Goal: Transaction & Acquisition: Purchase product/service

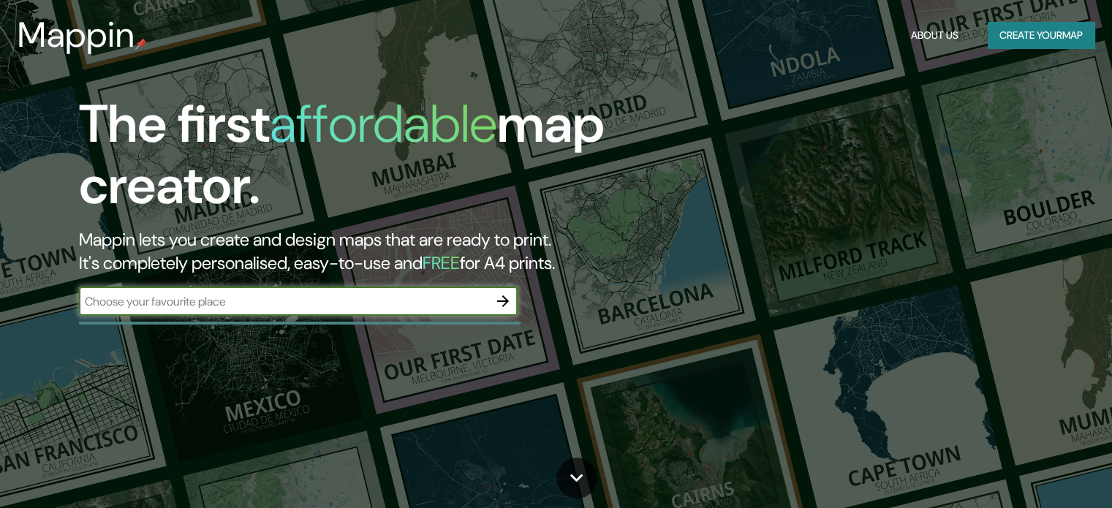
click at [281, 296] on input "text" at bounding box center [283, 301] width 409 height 17
type input "Iglesia de orosí"
click at [506, 299] on icon "button" at bounding box center [503, 301] width 12 height 12
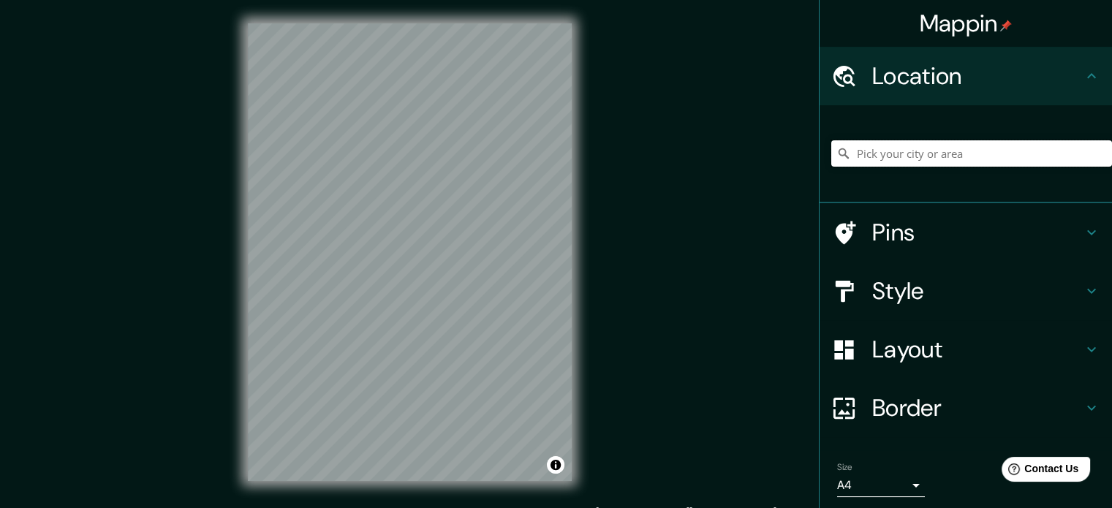
click at [964, 160] on input "Pick your city or area" at bounding box center [971, 153] width 281 height 26
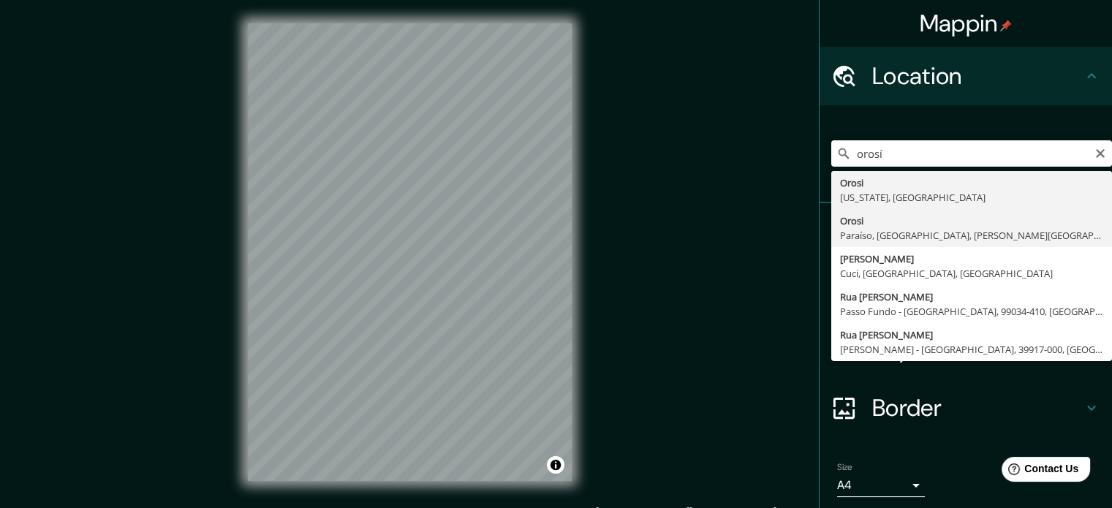
type input "Orosi, Paraíso, Provincia de Cartago, Costa Rica"
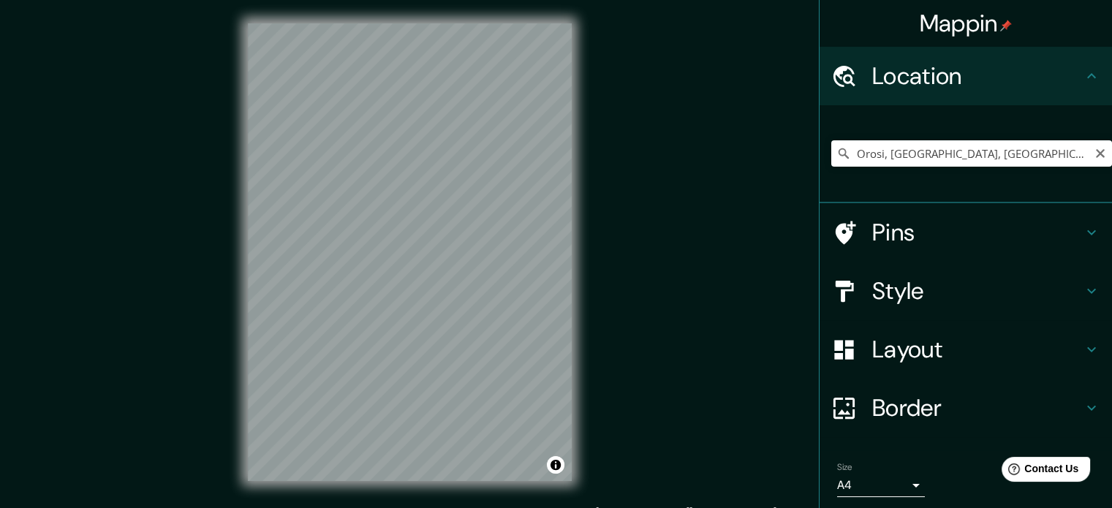
click at [1094, 154] on icon "Clear" at bounding box center [1100, 154] width 12 height 12
click at [1012, 153] on input "Pick your city or area" at bounding box center [971, 153] width 281 height 26
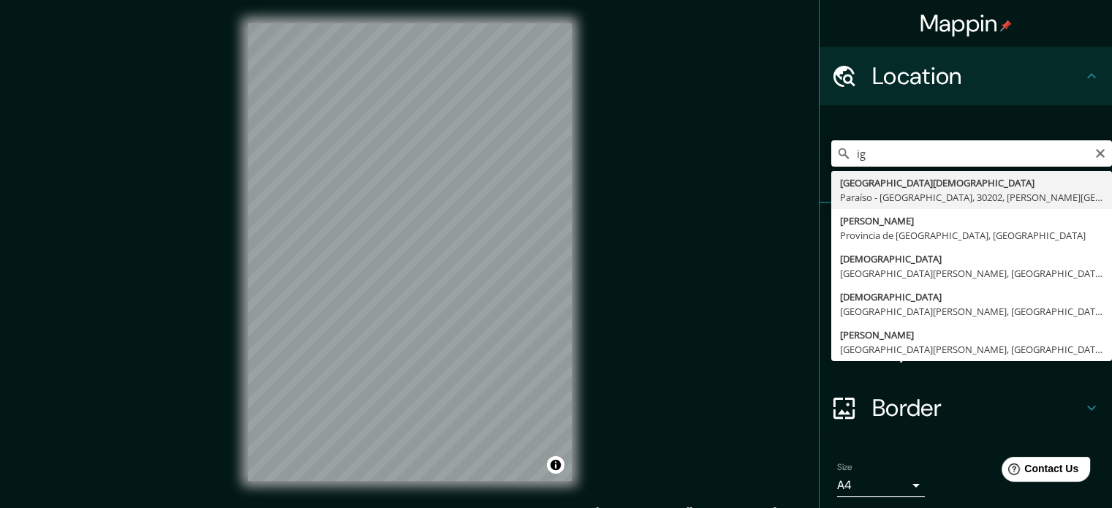
type input "i"
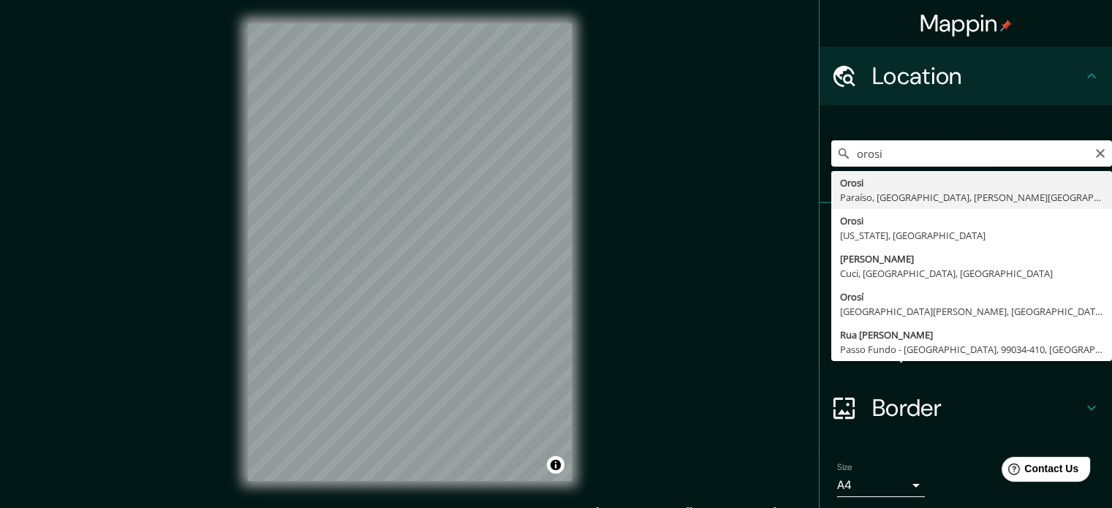
type input "orosi"
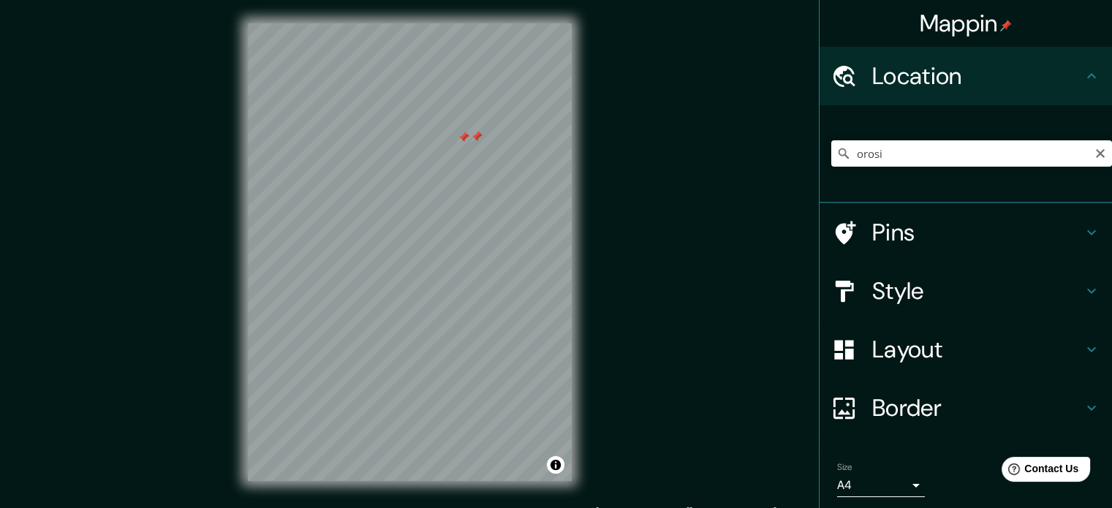
click at [459, 136] on div at bounding box center [464, 138] width 12 height 12
click at [482, 137] on div at bounding box center [477, 137] width 12 height 12
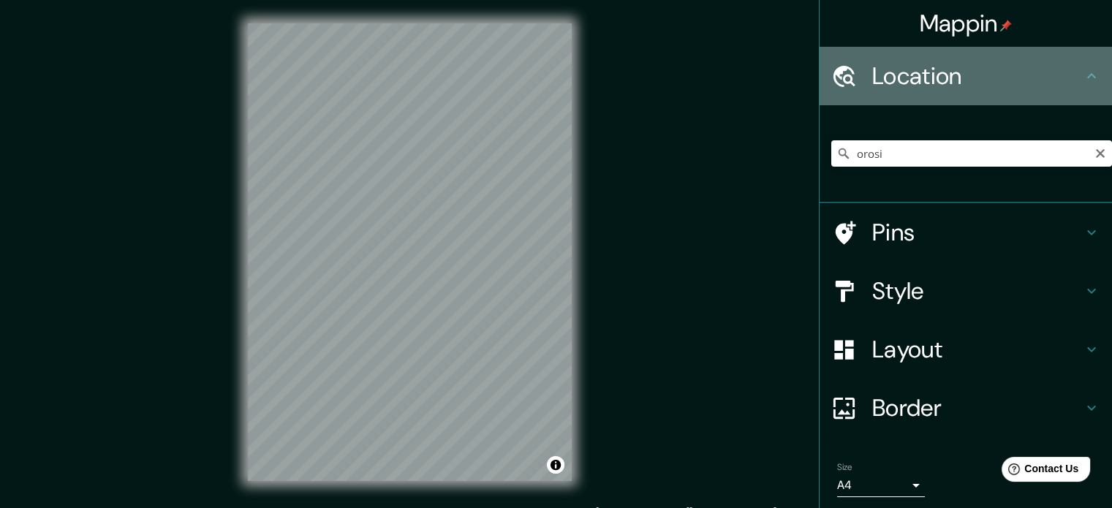
click at [1083, 78] on icon at bounding box center [1092, 76] width 18 height 18
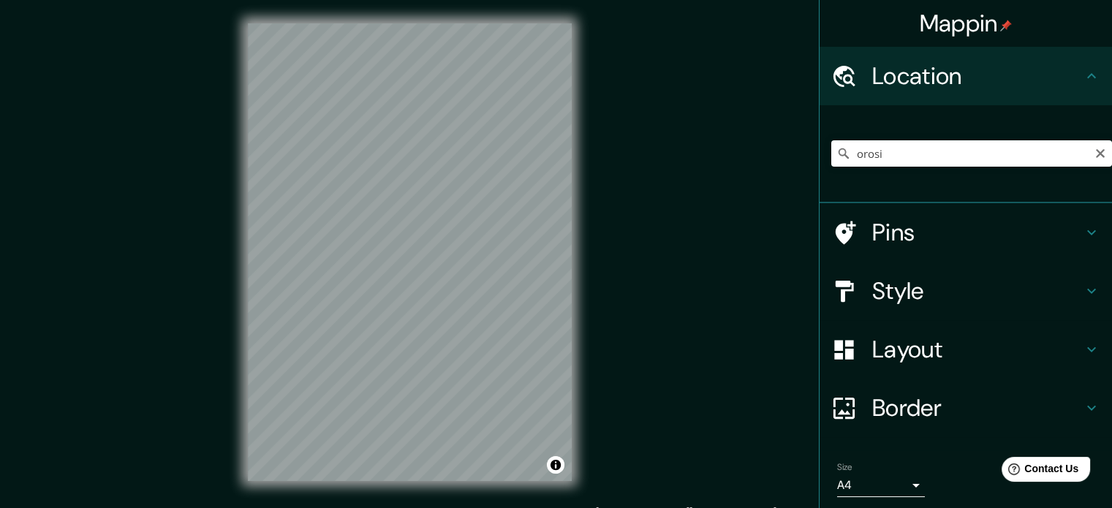
click at [1087, 232] on icon at bounding box center [1091, 232] width 9 height 5
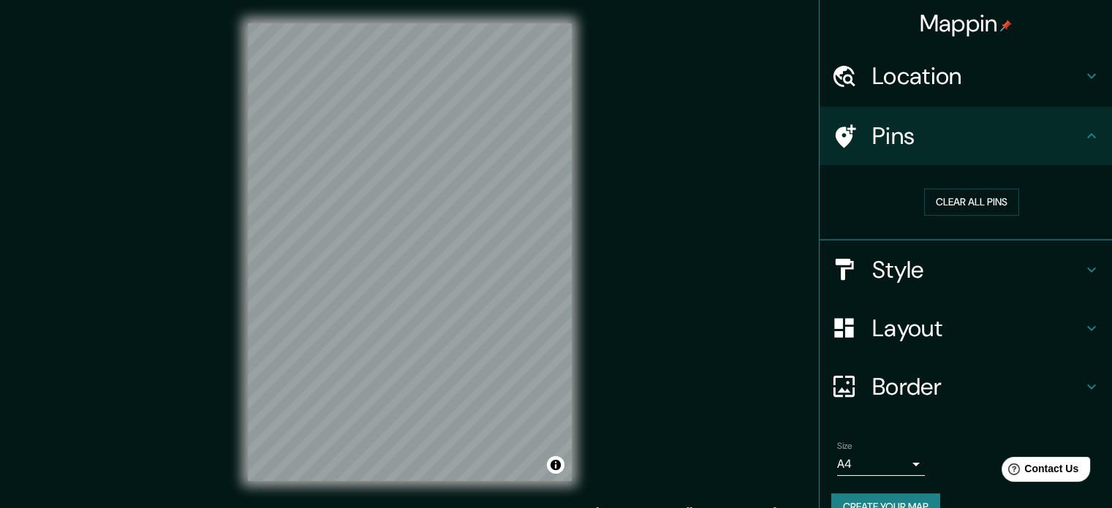
click at [1083, 264] on icon at bounding box center [1092, 270] width 18 height 18
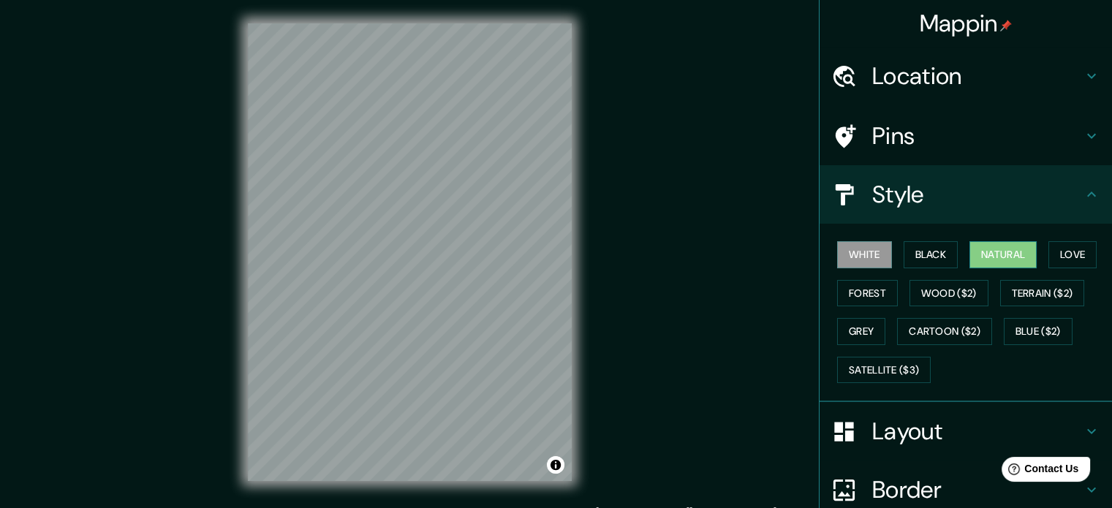
click at [1001, 259] on button "Natural" at bounding box center [1002, 254] width 67 height 27
click at [889, 442] on h4 "Layout" at bounding box center [977, 431] width 211 height 29
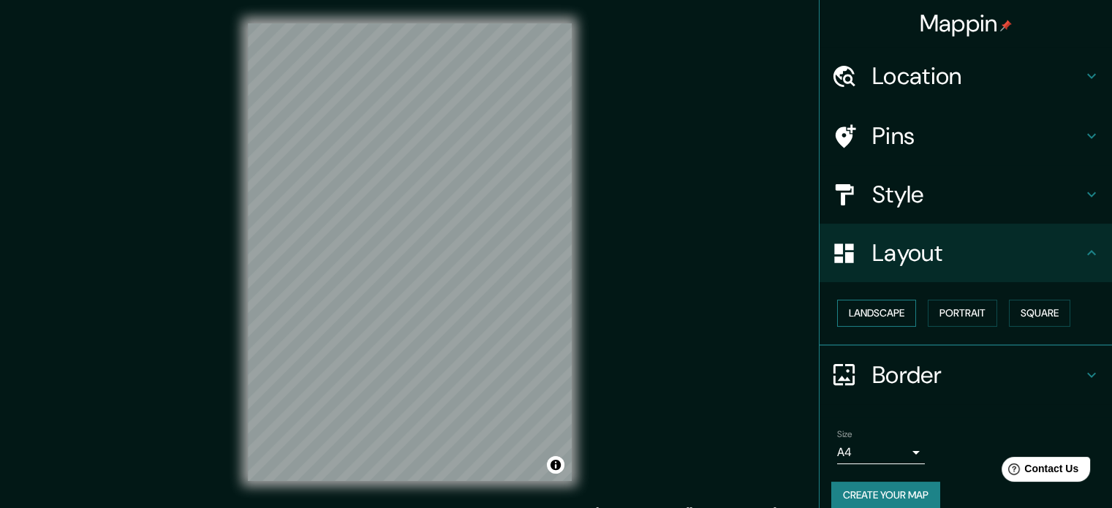
click at [871, 309] on button "Landscape" at bounding box center [876, 313] width 79 height 27
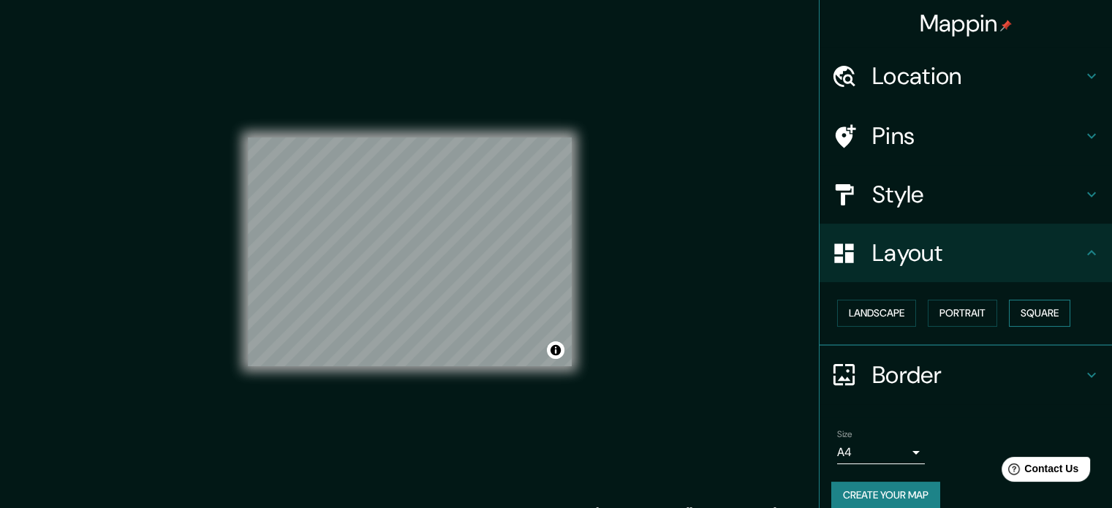
click at [1042, 312] on button "Square" at bounding box center [1039, 313] width 61 height 27
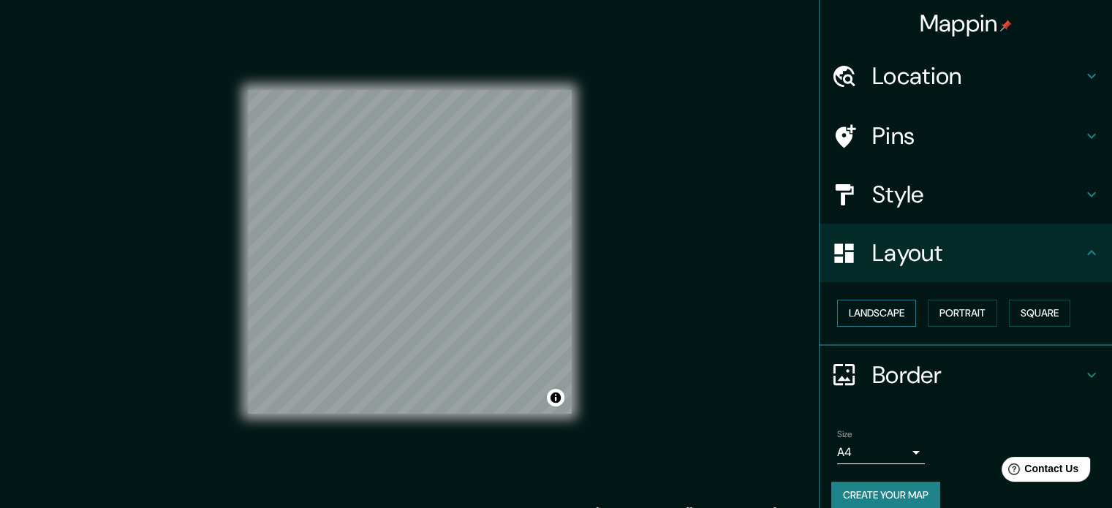
click at [878, 315] on button "Landscape" at bounding box center [876, 313] width 79 height 27
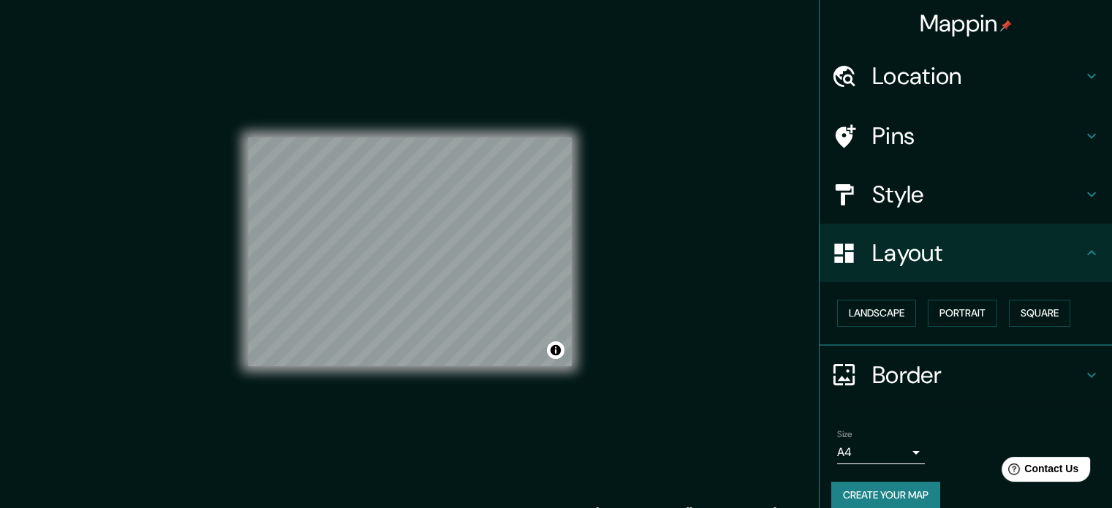
click at [394, 115] on div "© Mapbox © OpenStreetMap Improve this map" at bounding box center [410, 252] width 324 height 458
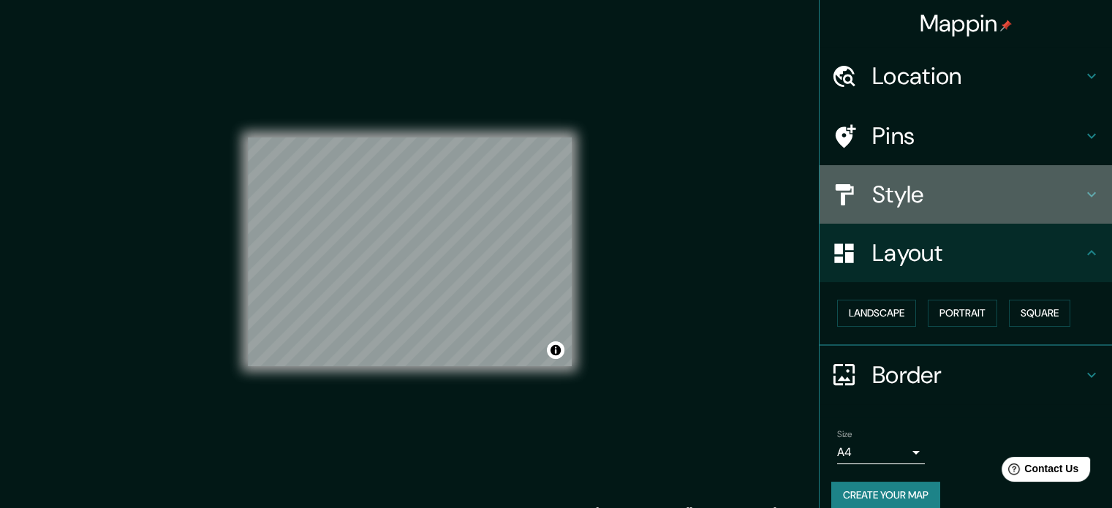
click at [985, 180] on h4 "Style" at bounding box center [977, 194] width 211 height 29
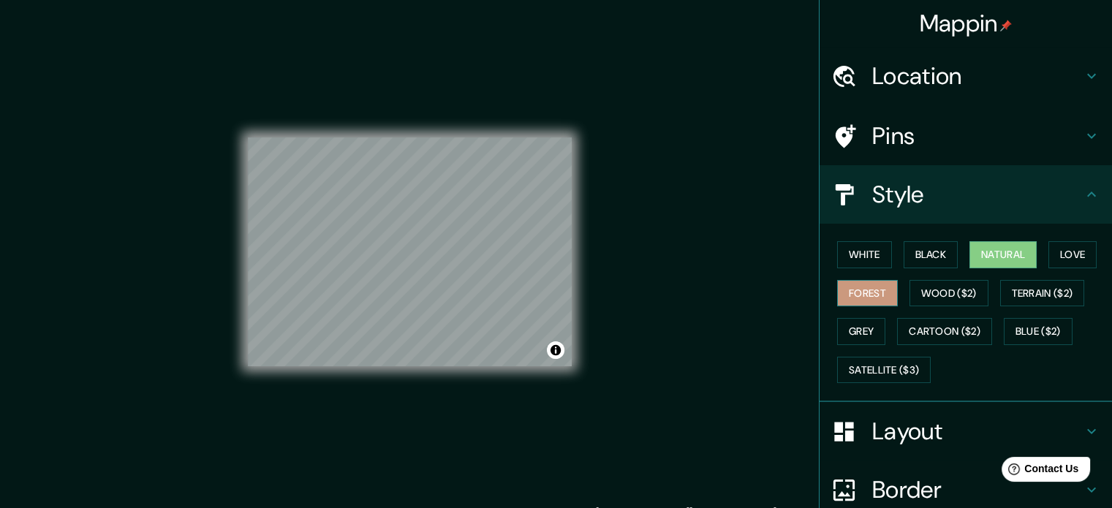
click at [858, 293] on button "Forest" at bounding box center [867, 293] width 61 height 27
click at [1087, 251] on button "Love" at bounding box center [1072, 254] width 48 height 27
drag, startPoint x: 1006, startPoint y: 251, endPoint x: 985, endPoint y: 247, distance: 20.8
click at [1005, 251] on button "Natural" at bounding box center [1002, 254] width 67 height 27
click at [906, 257] on button "Black" at bounding box center [930, 254] width 55 height 27
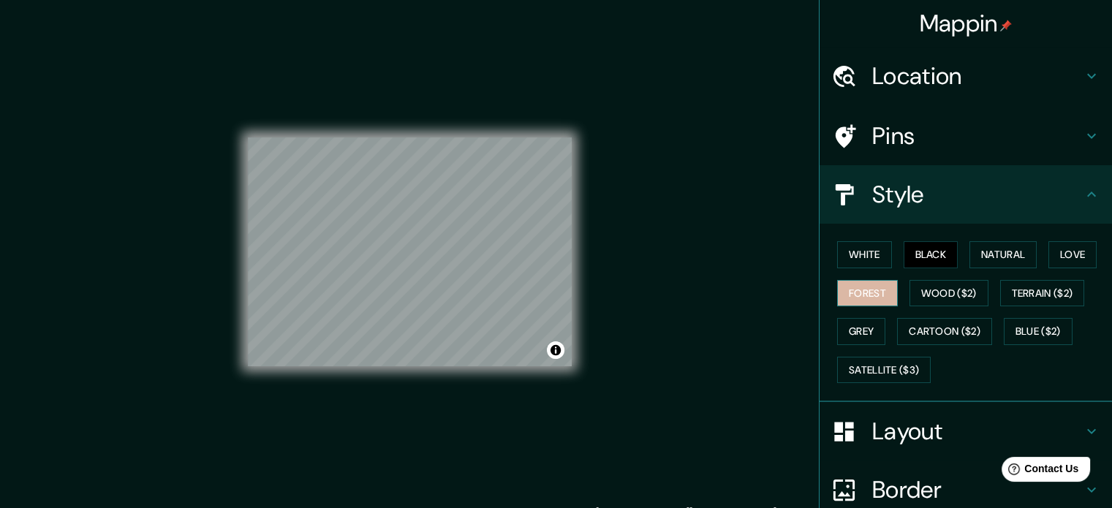
click at [866, 295] on button "Forest" at bounding box center [867, 293] width 61 height 27
click at [1072, 251] on button "Love" at bounding box center [1072, 254] width 48 height 27
click at [865, 286] on button "Forest" at bounding box center [867, 293] width 61 height 27
click at [426, 268] on div at bounding box center [430, 266] width 12 height 12
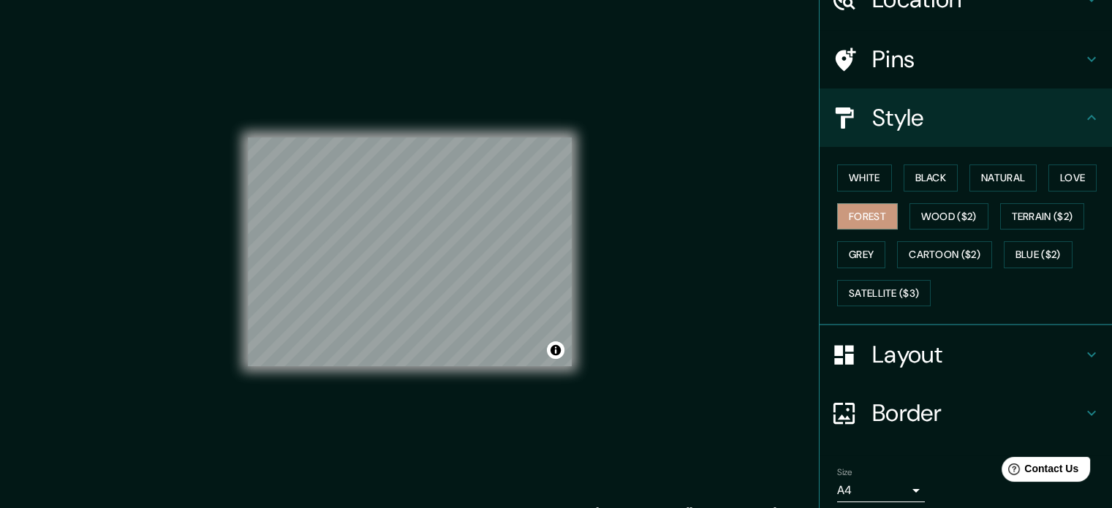
scroll to position [130, 0]
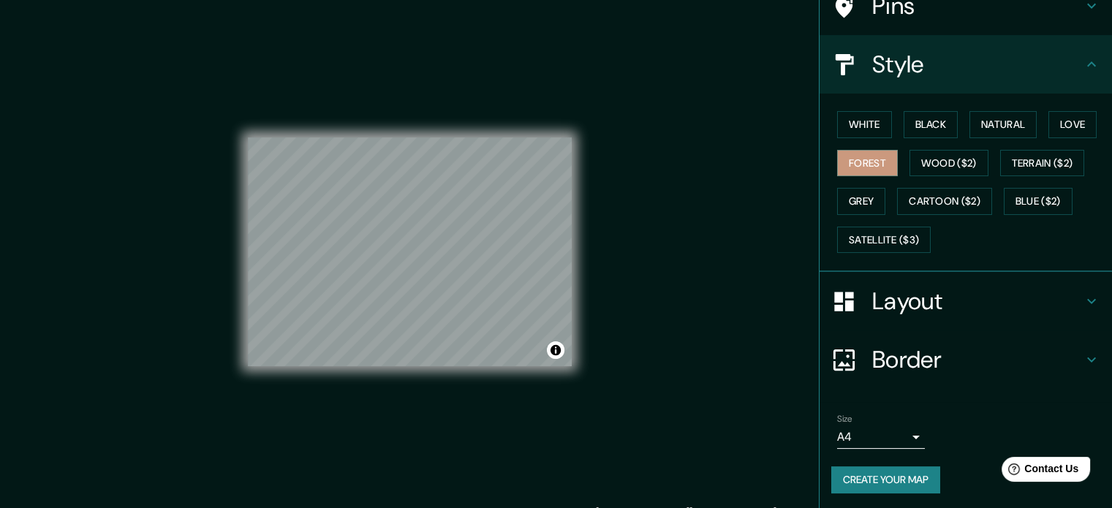
click at [871, 483] on button "Create your map" at bounding box center [885, 479] width 109 height 27
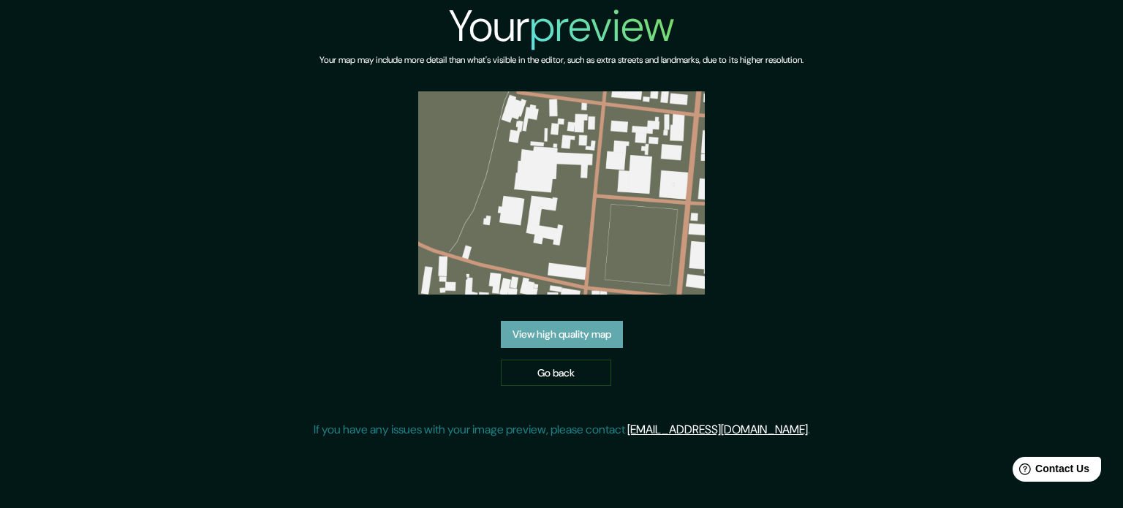
click at [552, 336] on link "View high quality map" at bounding box center [562, 334] width 122 height 27
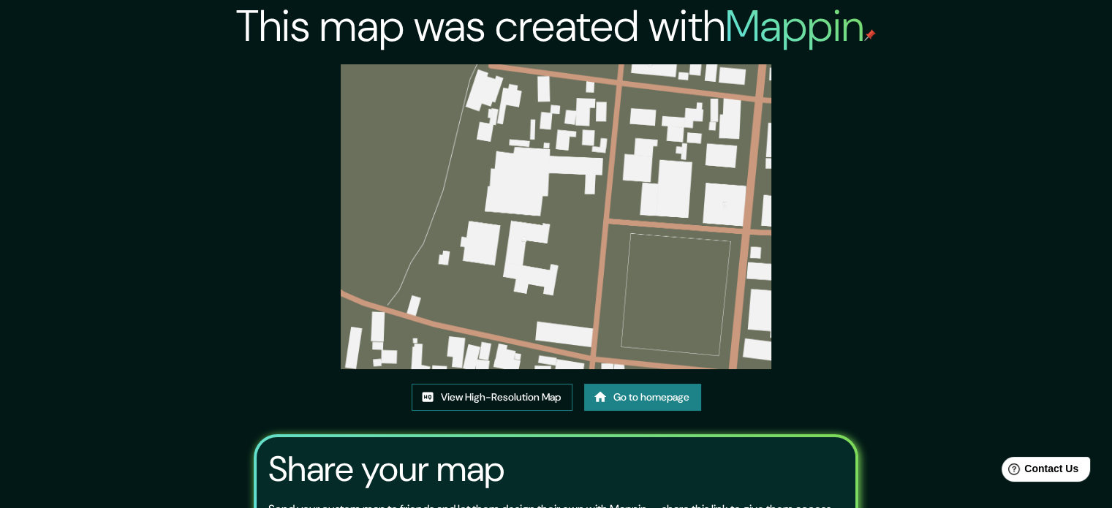
click at [512, 398] on link "View High-Resolution Map" at bounding box center [492, 397] width 161 height 27
